Goal: Transaction & Acquisition: Obtain resource

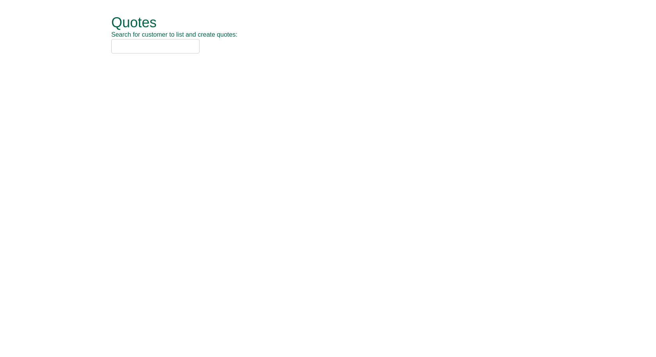
click at [143, 48] on input "text" at bounding box center [155, 46] width 88 height 14
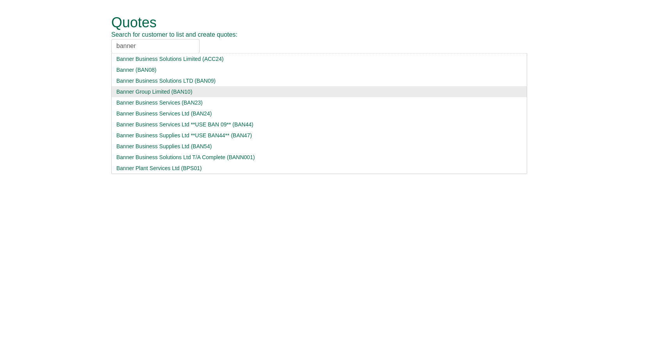
type input "banner"
click at [144, 89] on div "Banner Group Limited (BAN10)" at bounding box center [318, 92] width 405 height 8
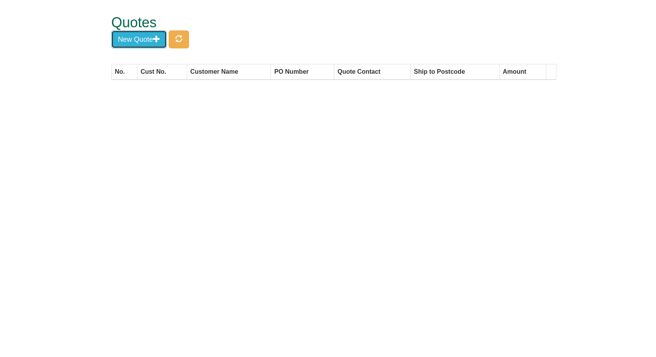
click at [136, 36] on button "New Quote" at bounding box center [138, 39] width 55 height 18
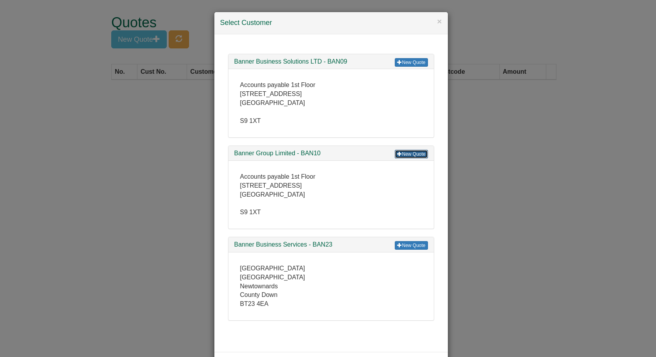
click at [405, 155] on link "New Quote" at bounding box center [411, 154] width 33 height 9
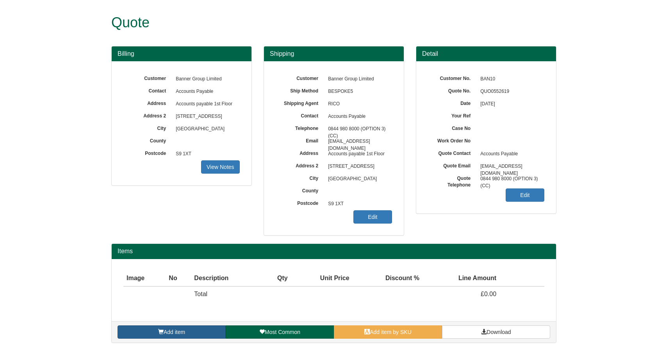
click at [168, 335] on span "Add item" at bounding box center [173, 332] width 21 height 6
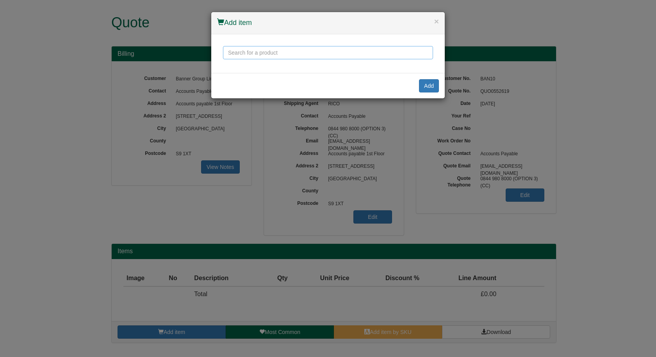
click at [306, 55] on input "text" at bounding box center [328, 52] width 210 height 13
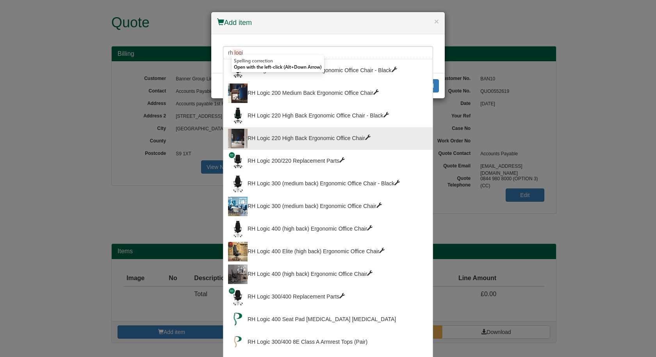
click at [303, 137] on div "RH Logic 220 High Back Ergonomic Office Chair" at bounding box center [328, 139] width 200 height 20
type input "RH Logic 220 High Back Ergonomic Office Chair"
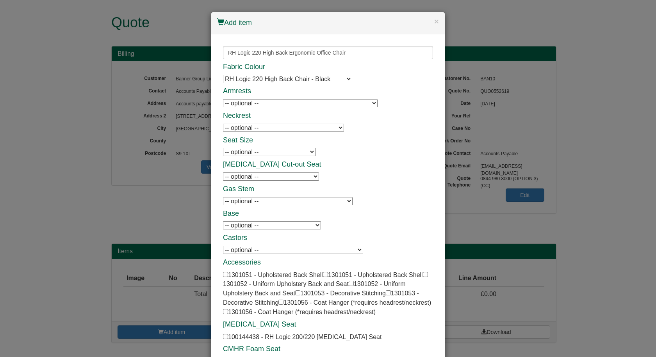
click at [287, 103] on select "-- optional -- 8L Armrests with Leather Tops - Black - Black Frame 8L Armrests …" at bounding box center [300, 103] width 155 height 8
select select "1301054"
click at [223, 99] on select "-- optional -- 8L Armrests with Leather Tops - Black - Black Frame 8L Armrests …" at bounding box center [300, 103] width 155 height 8
click at [389, 163] on h4 "[MEDICAL_DATA] Cut-out Seat" at bounding box center [328, 165] width 210 height 8
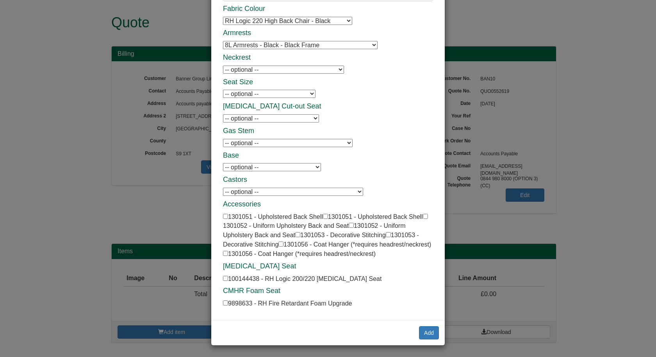
scroll to position [59, 0]
click at [427, 333] on button "Add" at bounding box center [429, 332] width 20 height 13
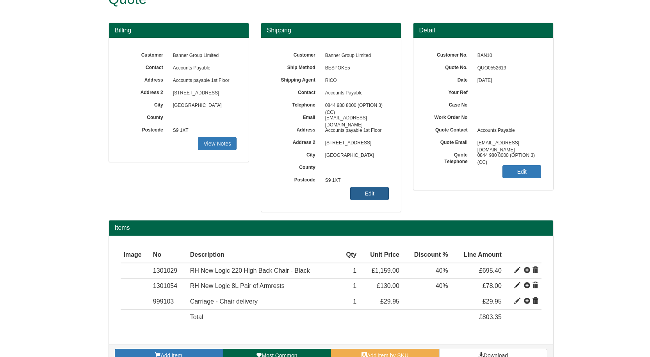
scroll to position [41, 0]
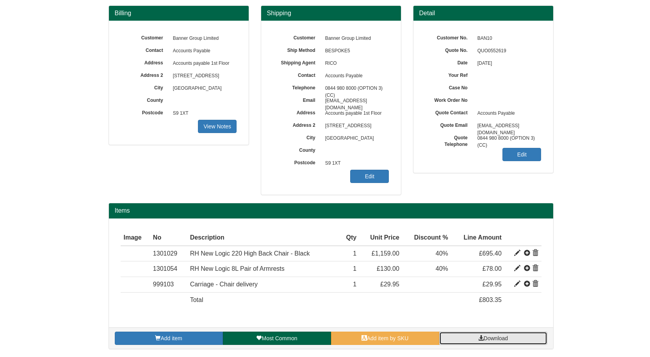
click at [483, 339] on span "Download" at bounding box center [495, 338] width 24 height 6
